Goal: Information Seeking & Learning: Learn about a topic

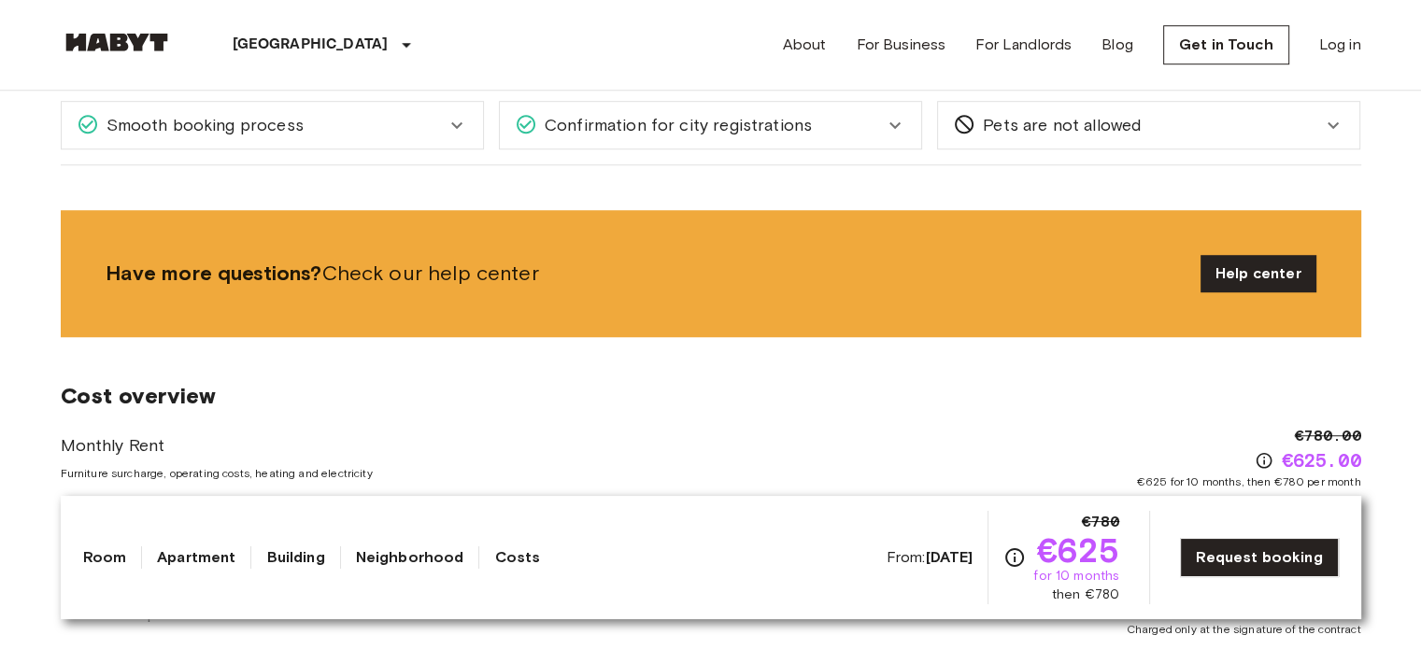
scroll to position [1493, 0]
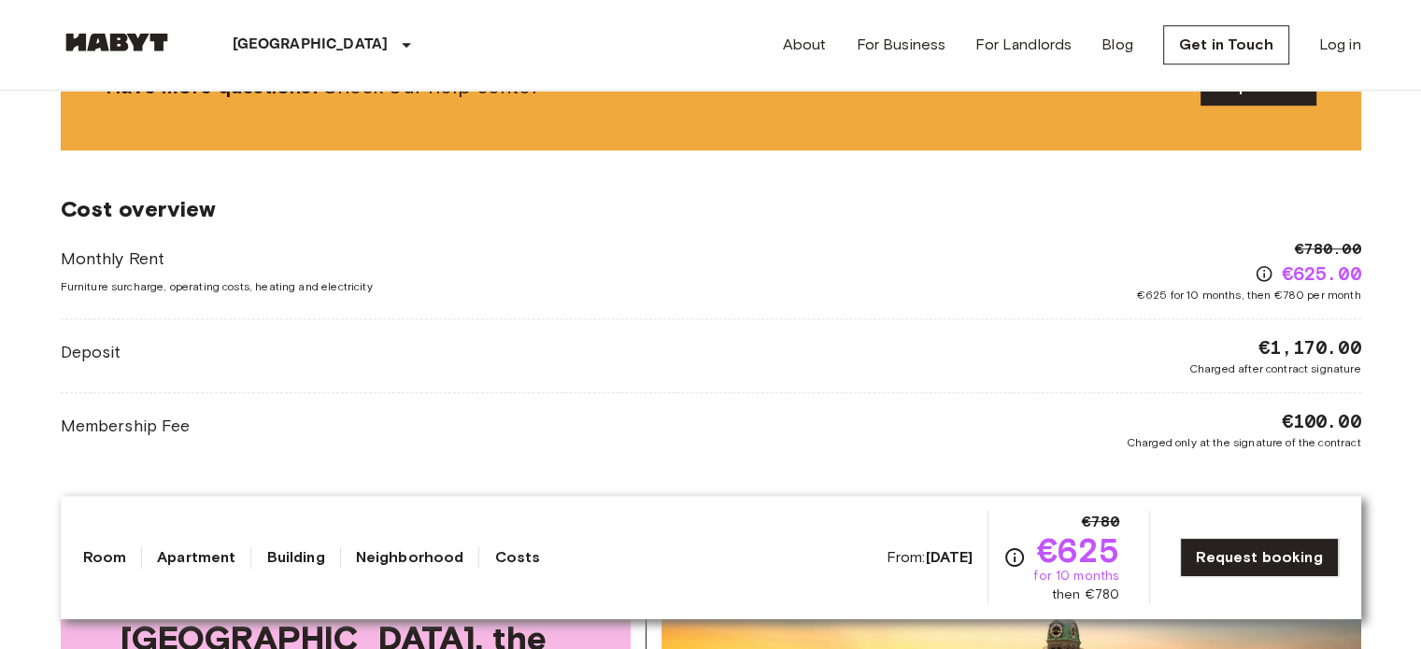
click at [112, 556] on link "Room" at bounding box center [105, 557] width 44 height 22
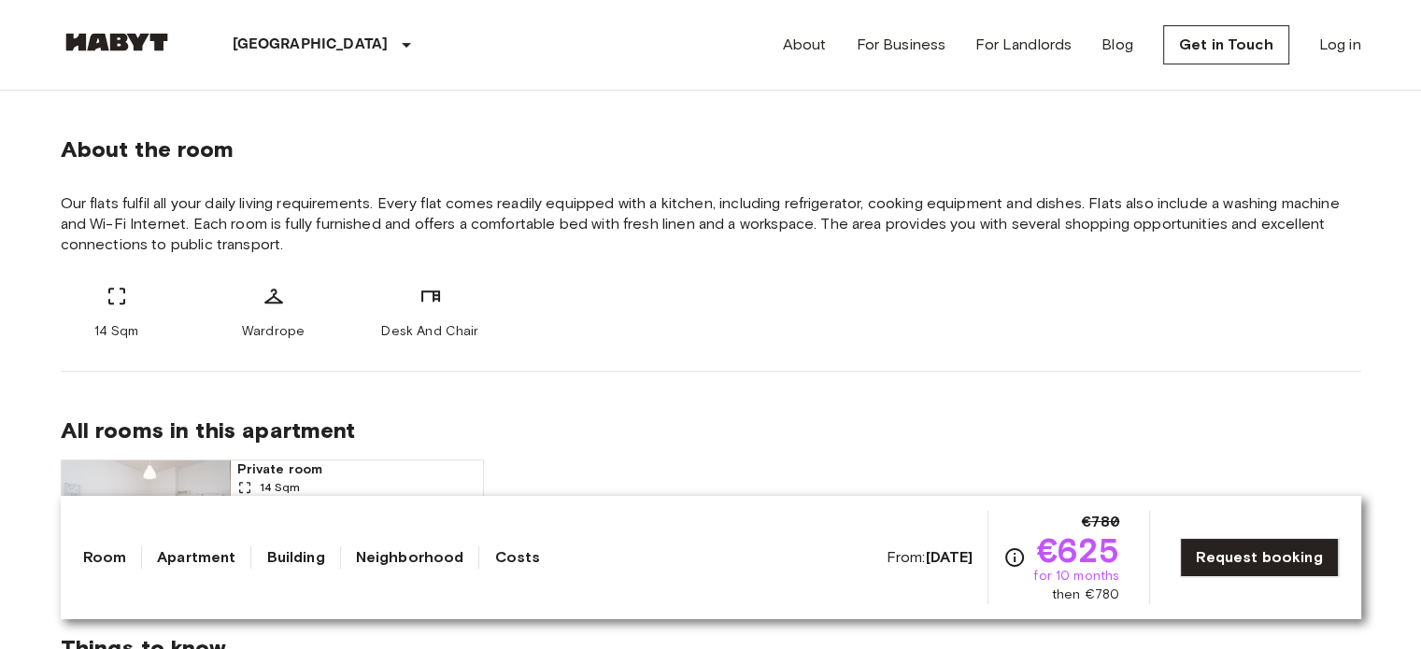
click at [304, 560] on link "Building" at bounding box center [295, 557] width 58 height 22
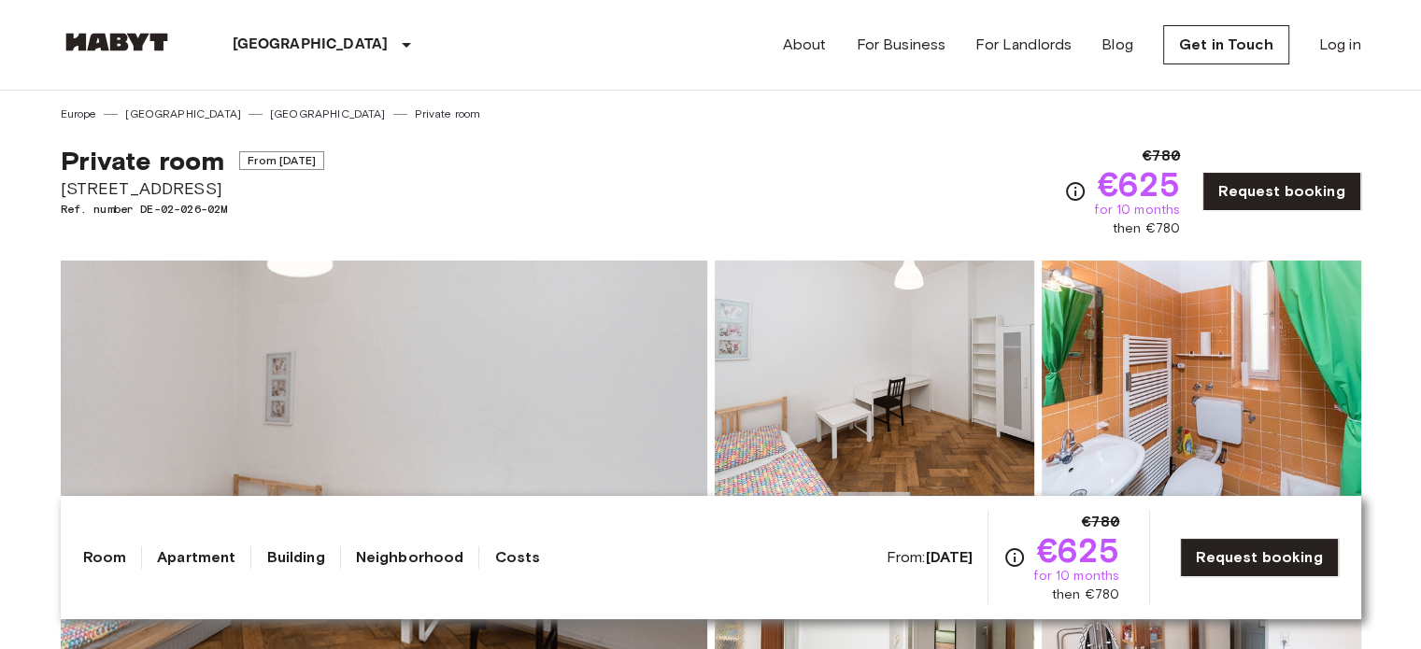
drag, startPoint x: 482, startPoint y: 552, endPoint x: 494, endPoint y: 555, distance: 12.5
click at [483, 552] on div "Room Apartment Building Neighborhood Costs" at bounding box center [312, 557] width 458 height 22
click at [394, 544] on div "Room Apartment Building Neighborhood Costs From: Aug 19 2025 €780 €625 for 10 m…" at bounding box center [710, 557] width 1255 height 93
click at [392, 558] on link "Neighborhood" at bounding box center [410, 557] width 108 height 22
click at [278, 561] on link "Building" at bounding box center [295, 557] width 58 height 22
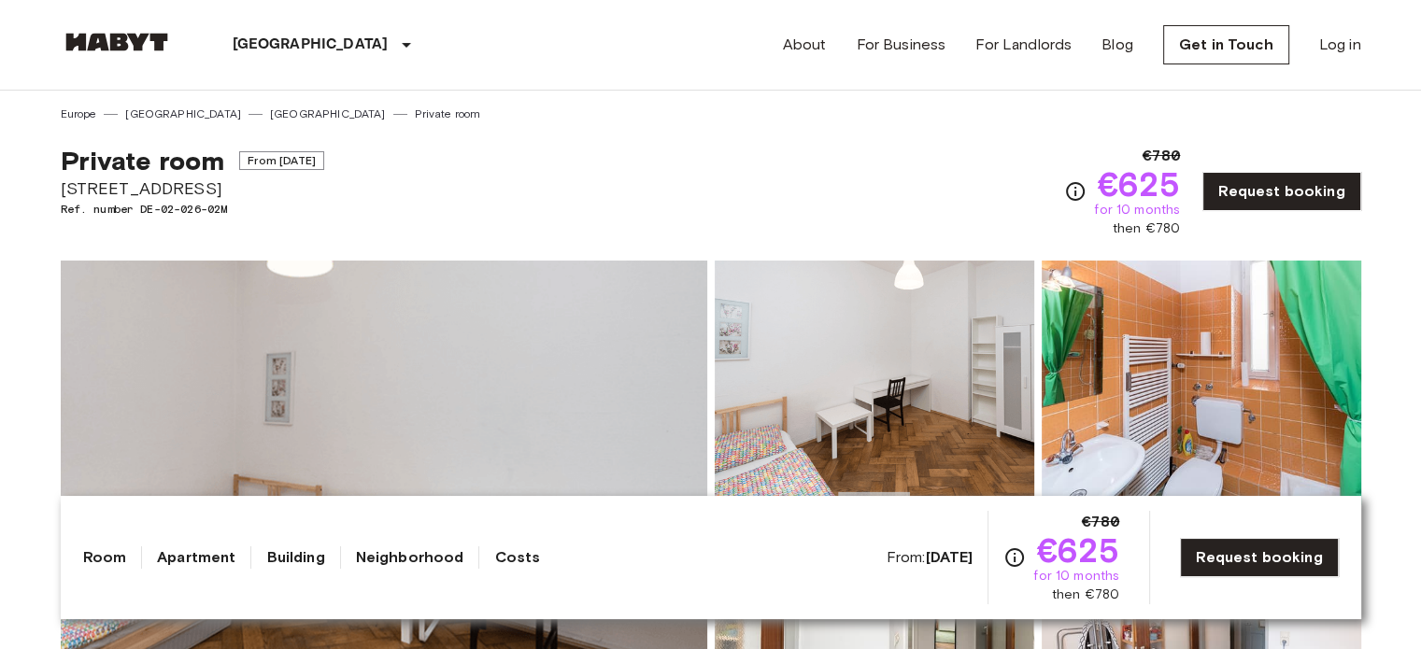
click at [210, 559] on link "Apartment" at bounding box center [196, 557] width 78 height 22
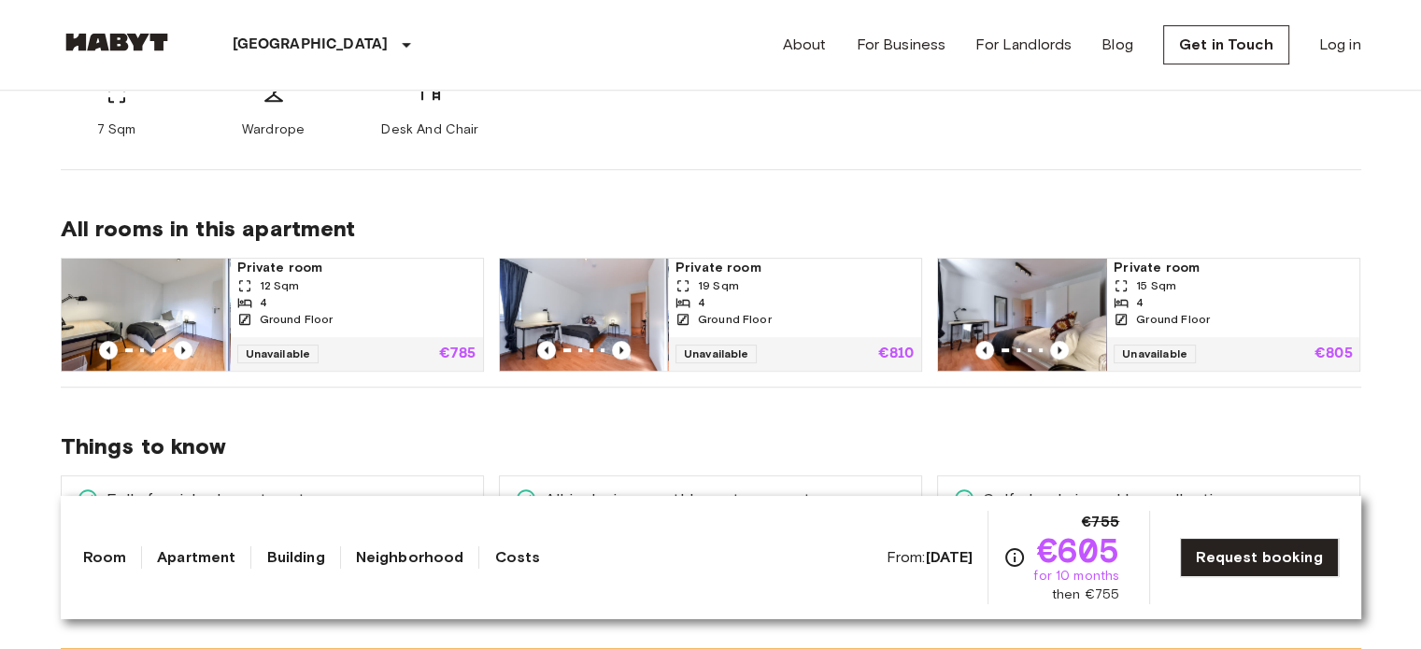
scroll to position [841, 0]
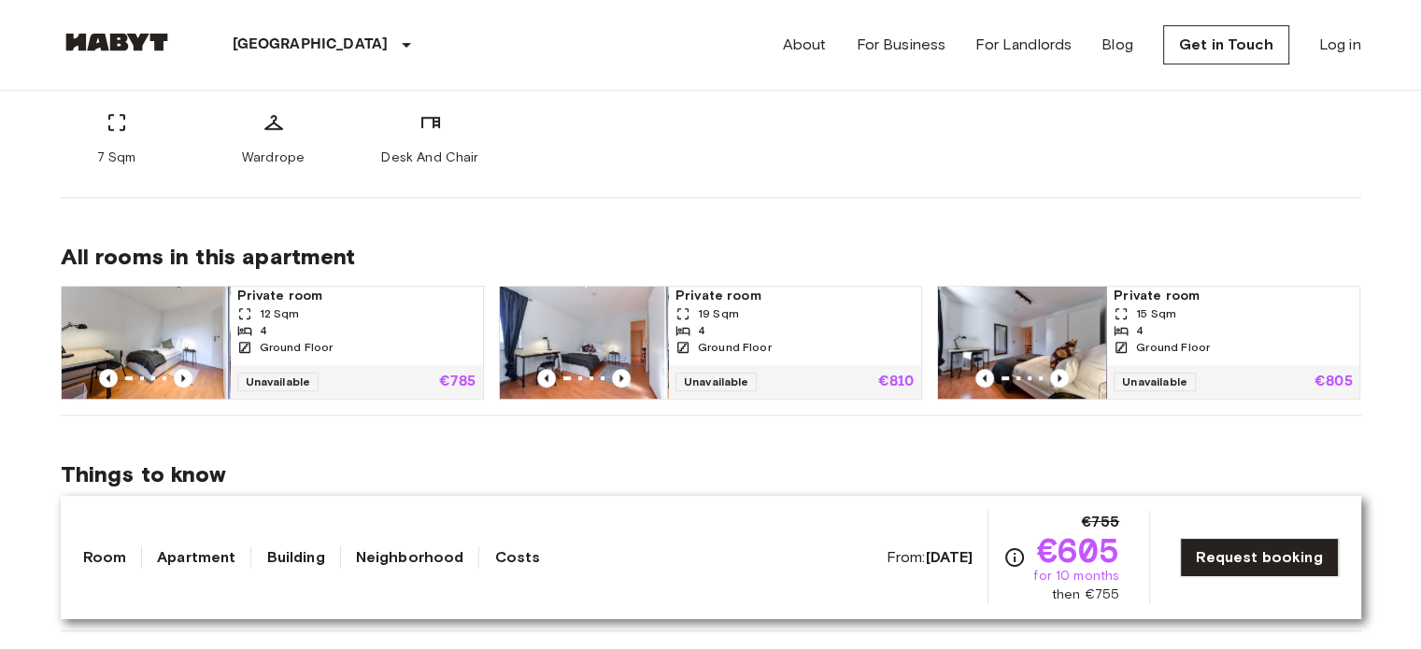
click at [431, 350] on div "Ground Floor" at bounding box center [356, 347] width 238 height 17
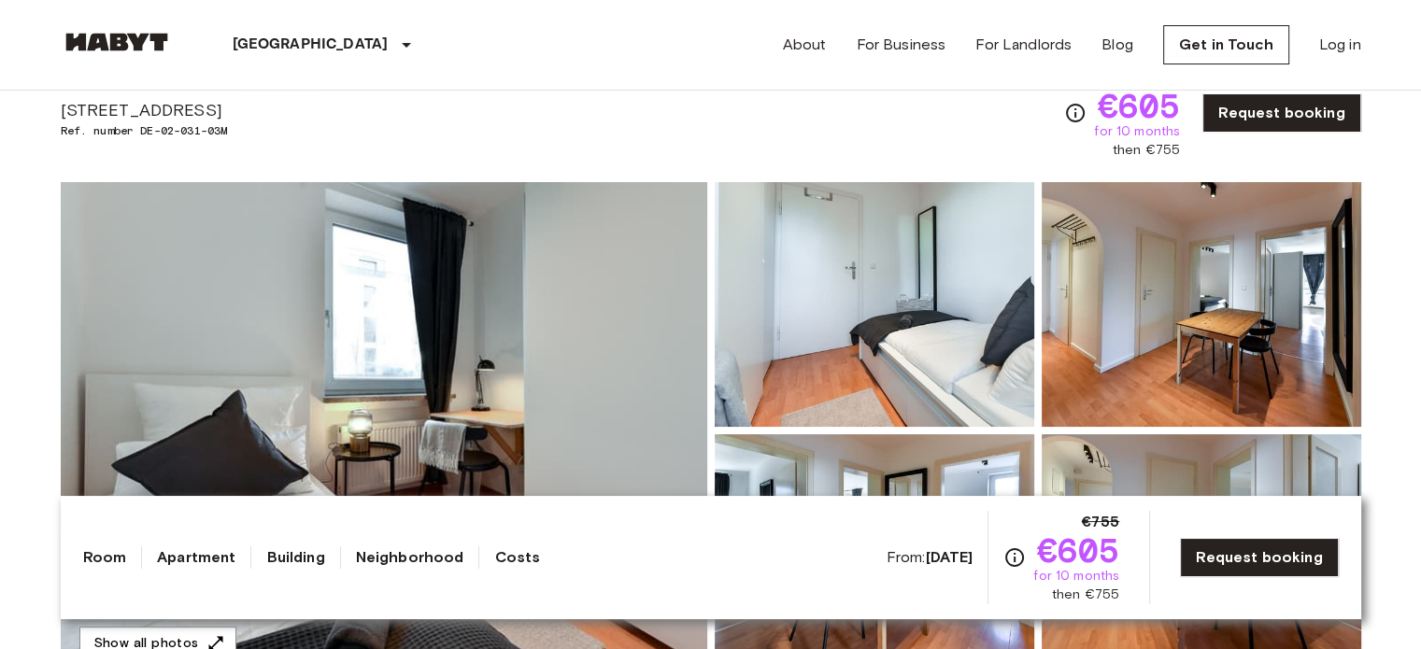
scroll to position [0, 0]
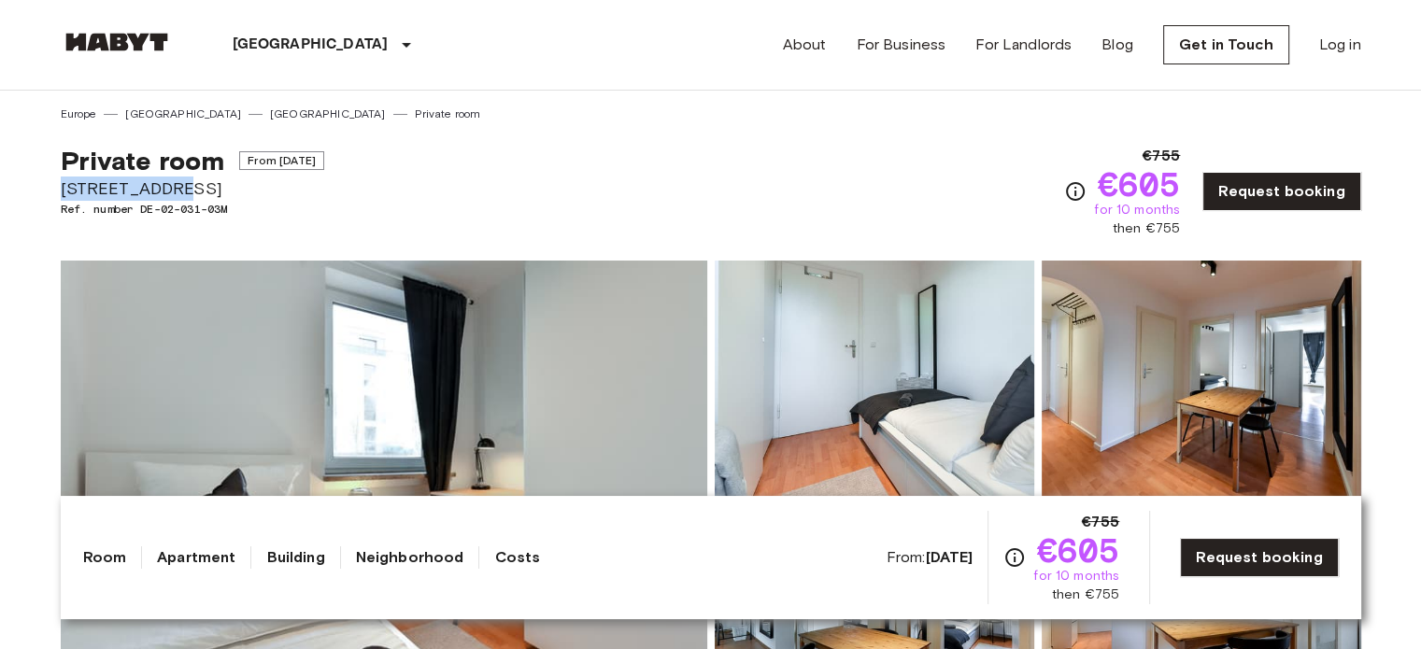
drag, startPoint x: 102, startPoint y: 189, endPoint x: 49, endPoint y: 188, distance: 53.2
copy span "[STREET_ADDRESS]"
